Goal: Find specific page/section: Find specific page/section

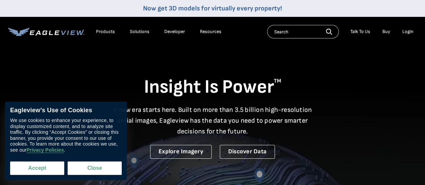
click at [32, 166] on button "Accept" at bounding box center [37, 169] width 54 height 14
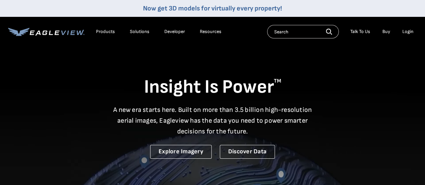
checkbox input "true"
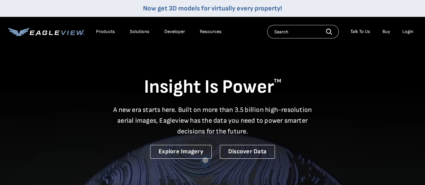
click at [267, 33] on input "text" at bounding box center [303, 32] width 72 height 14
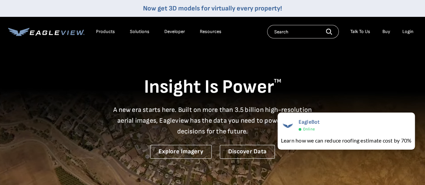
paste input "[STREET_ADDRESS][PERSON_NAME]"
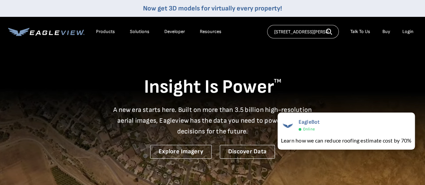
type input "[STREET_ADDRESS][PERSON_NAME]"
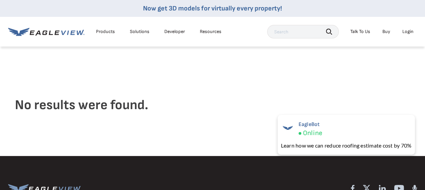
click at [214, 7] on link "Now get 3D models for virtually every property!" at bounding box center [212, 8] width 139 height 8
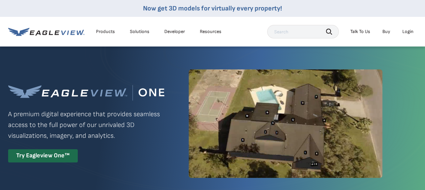
scroll to position [34, 0]
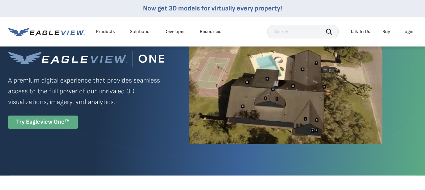
click at [39, 123] on div "Try Eagleview One™" at bounding box center [43, 122] width 70 height 13
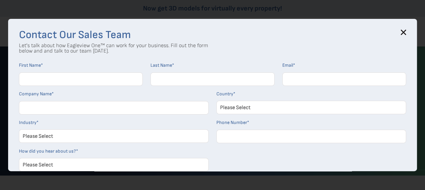
click at [406, 31] on icon at bounding box center [402, 32] width 5 height 5
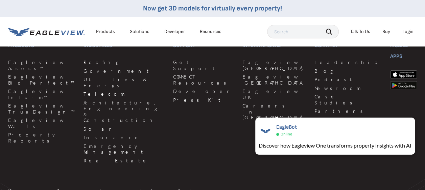
scroll to position [1624, 0]
